Goal: Check status: Check status

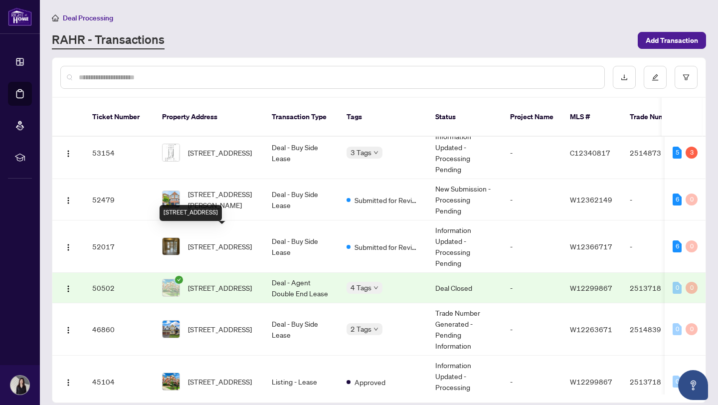
scroll to position [106, 0]
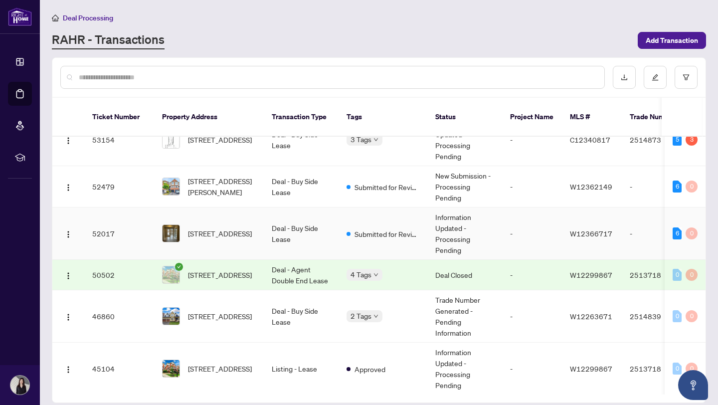
click at [309, 240] on td "Deal - Buy Side Lease" at bounding box center [301, 234] width 75 height 52
